Goal: Check status: Check status

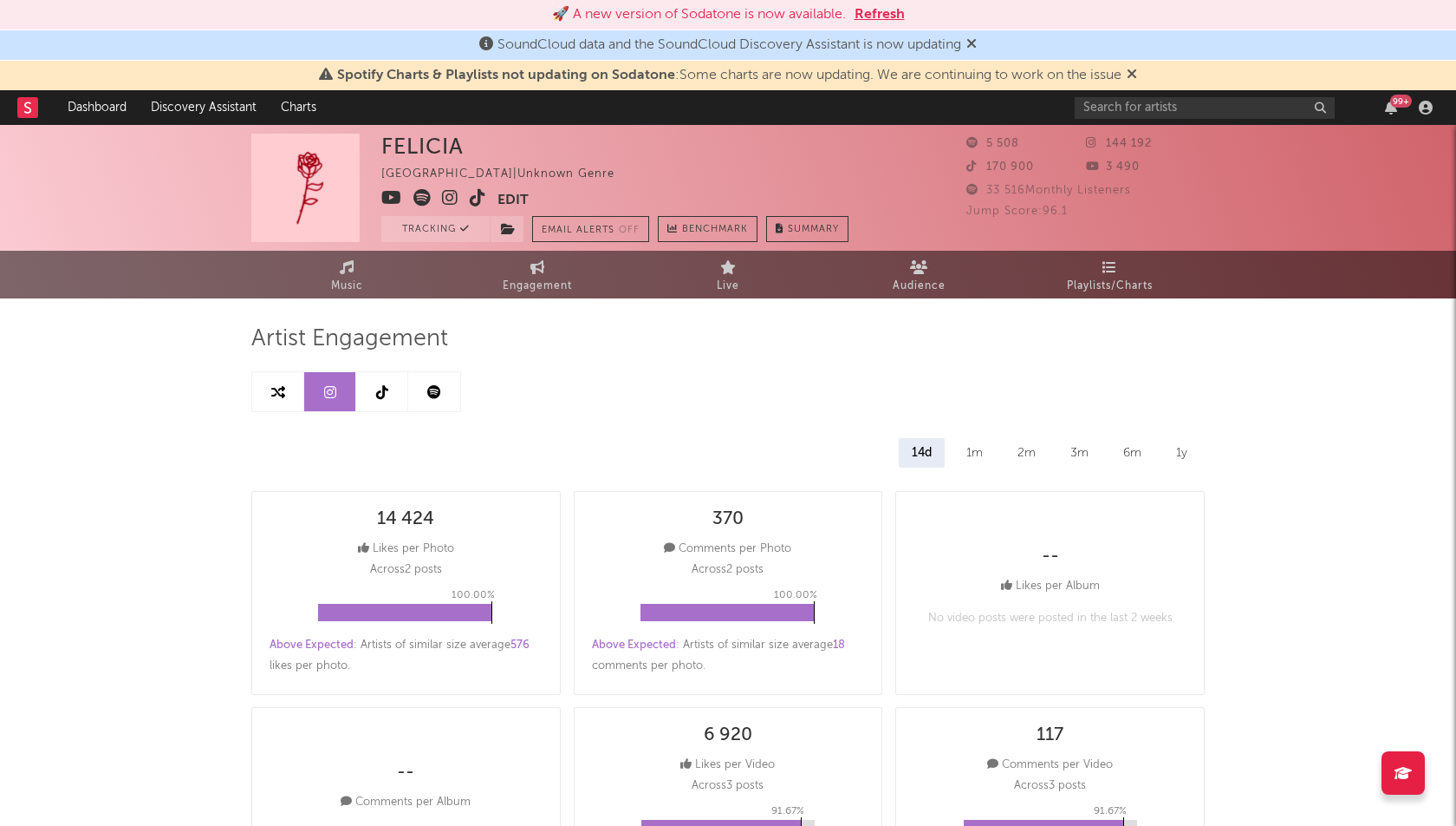
select select "1w"
click at [362, 267] on link "Music" at bounding box center [347, 274] width 191 height 48
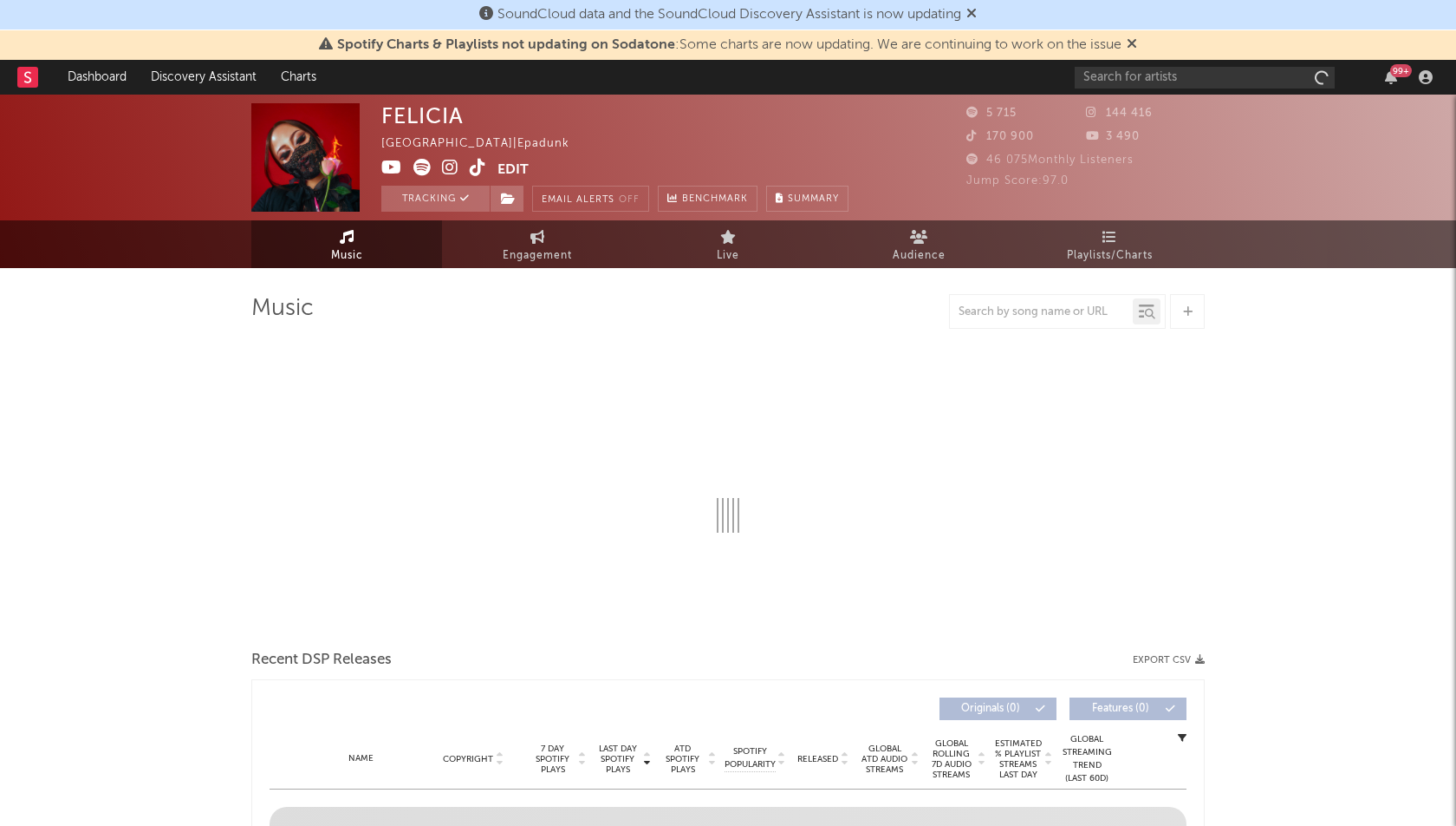
select select "1w"
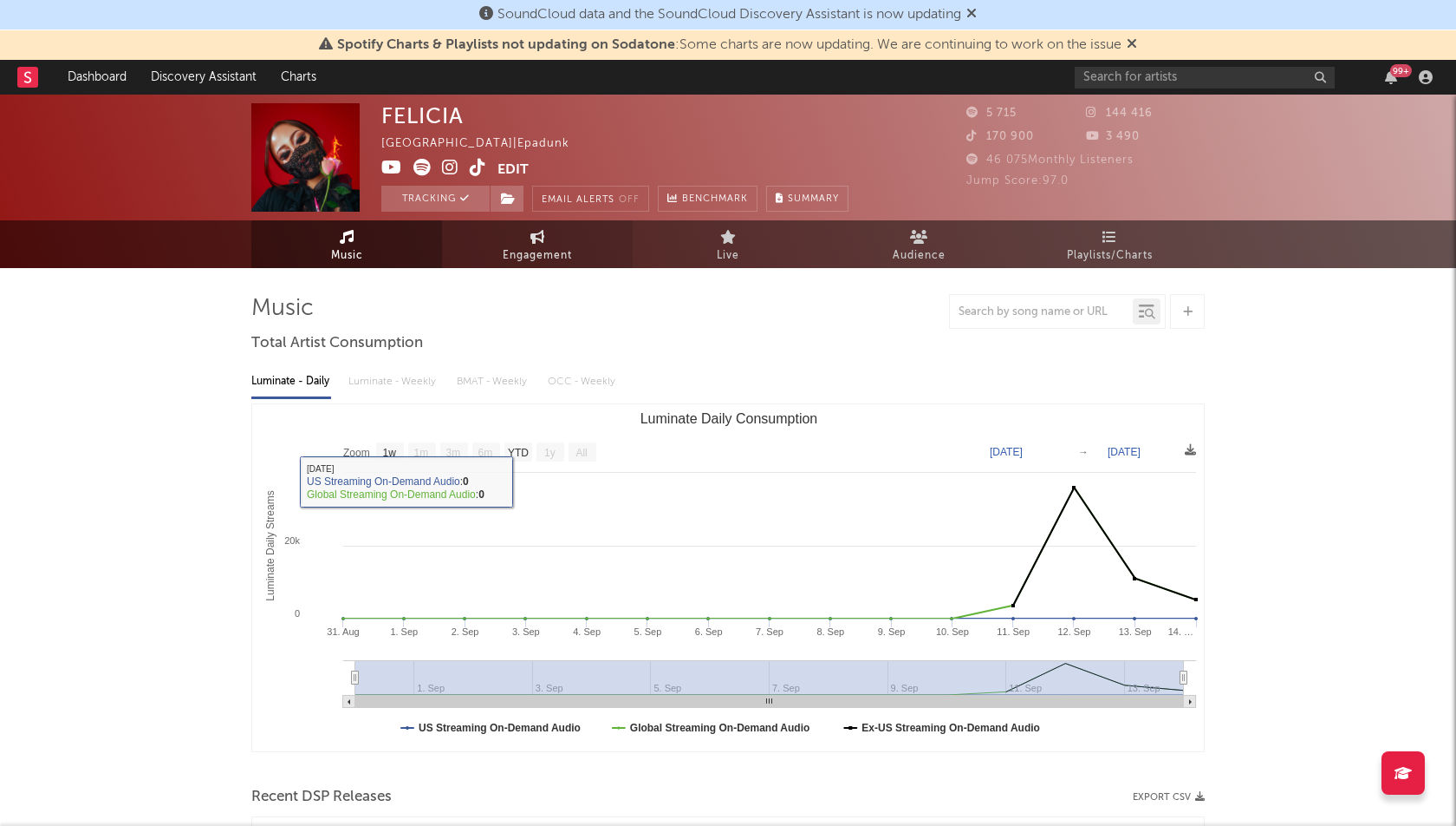
click at [551, 237] on link "Engagement" at bounding box center [538, 244] width 191 height 48
select select "1w"
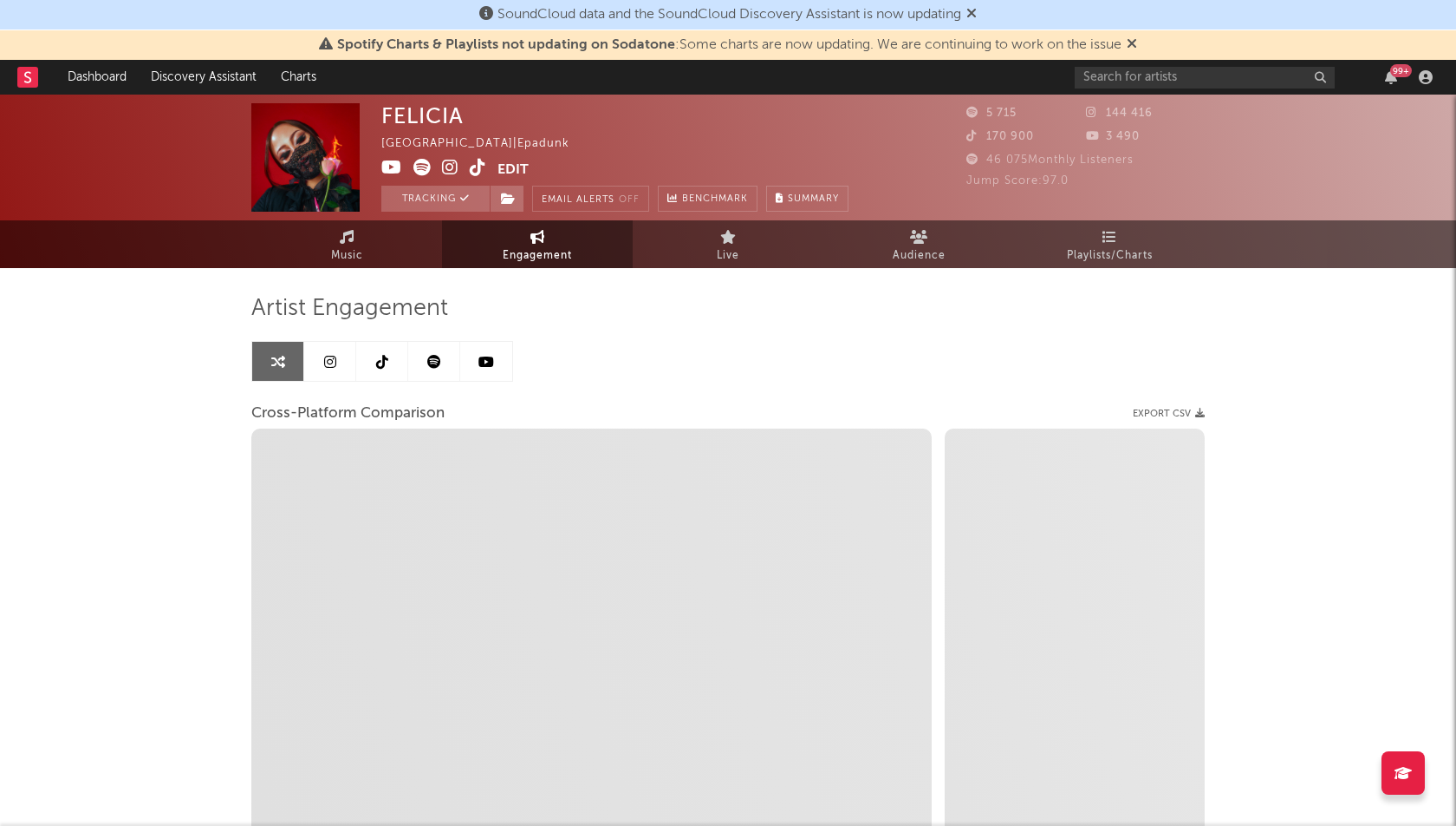
select select "1m"
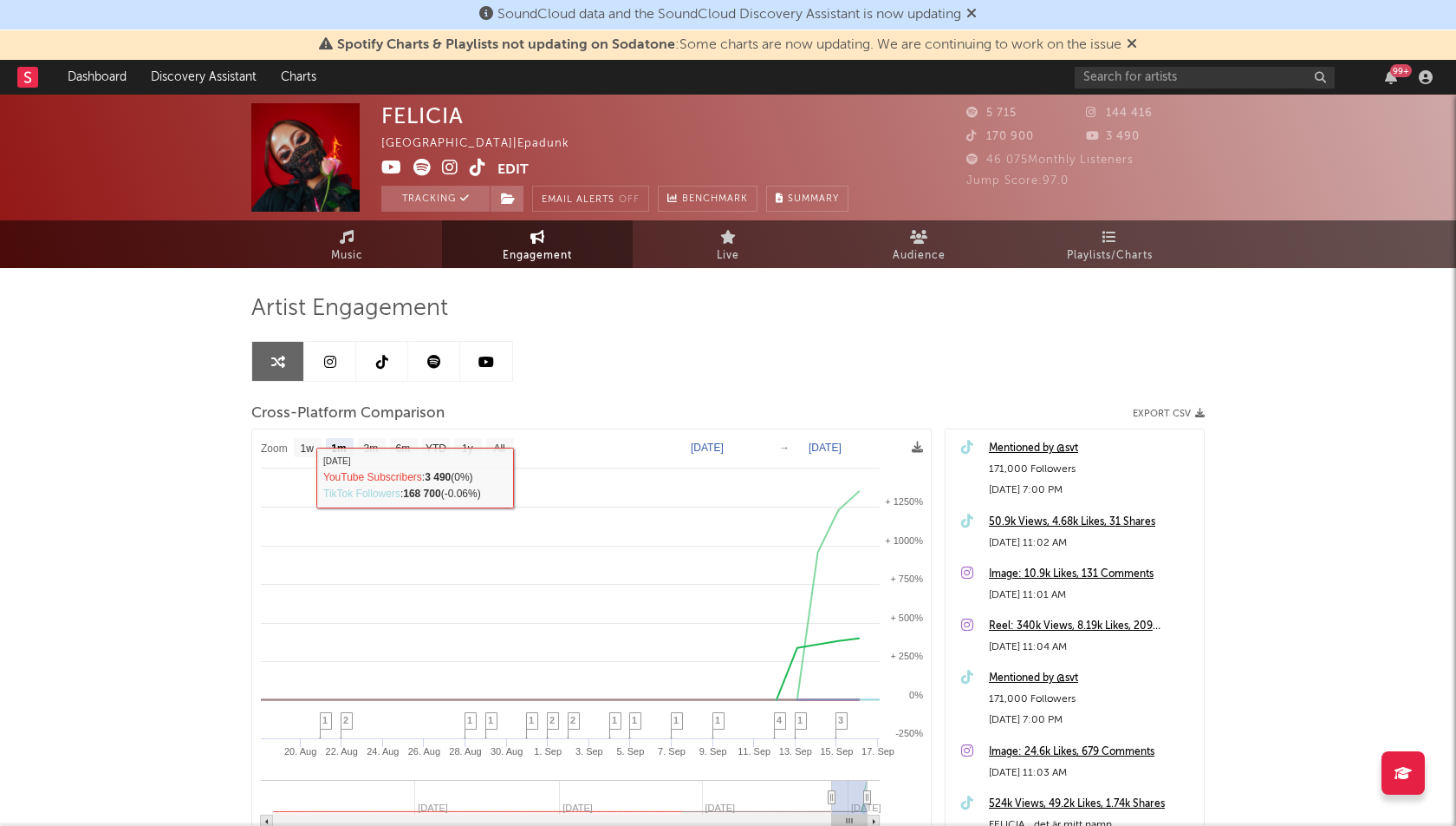
click at [112, 597] on div "FELICIA Sweden | Epadunk Edit Tracking Email Alerts Off Benchmark Summary 5 715…" at bounding box center [728, 550] width 1456 height 911
